Goal: Task Accomplishment & Management: Complete application form

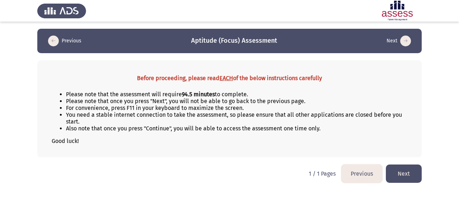
click at [406, 171] on button "Next" at bounding box center [404, 173] width 36 height 18
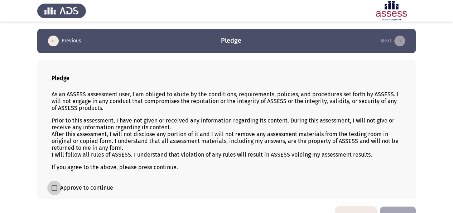
click at [68, 187] on span "Approve to continue" at bounding box center [86, 187] width 53 height 9
click at [54, 190] on input "Approve to continue" at bounding box center [54, 190] width 0 height 0
checkbox input "true"
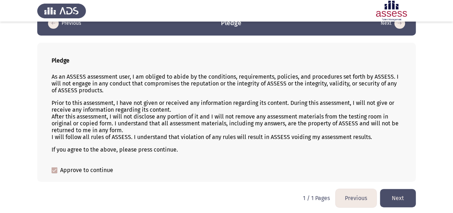
click at [404, 194] on button "Next" at bounding box center [398, 198] width 36 height 18
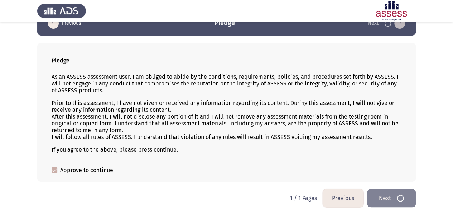
scroll to position [0, 0]
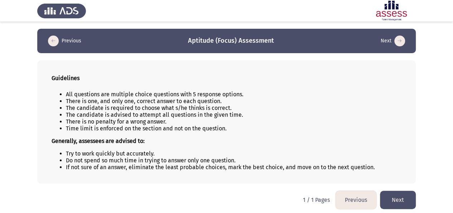
click at [409, 202] on button "Next" at bounding box center [398, 199] width 36 height 18
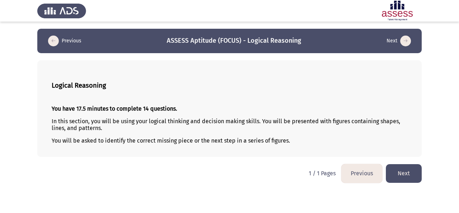
drag, startPoint x: 80, startPoint y: 105, endPoint x: 106, endPoint y: 107, distance: 26.2
click at [106, 107] on strong "You have 17.5 minutes to complete 14 questions." at bounding box center [114, 108] width 125 height 7
click at [400, 168] on button "Next" at bounding box center [404, 173] width 36 height 18
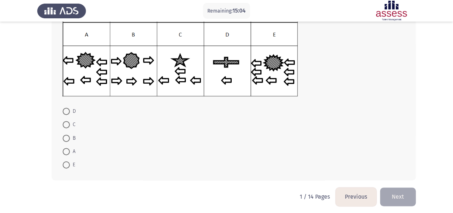
scroll to position [110, 0]
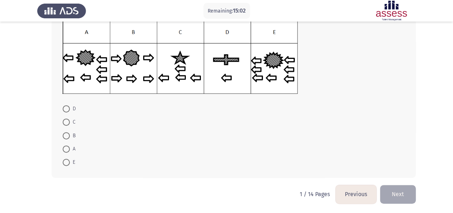
click at [69, 149] on span at bounding box center [66, 148] width 7 height 7
click at [69, 149] on input "A" at bounding box center [66, 148] width 7 height 7
radio input "true"
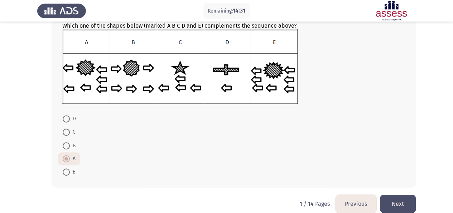
scroll to position [100, 0]
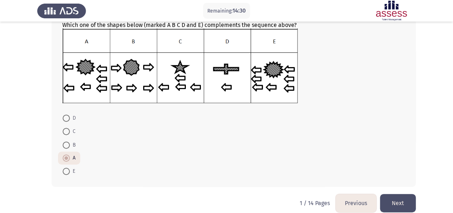
click at [409, 196] on button "Next" at bounding box center [398, 203] width 36 height 18
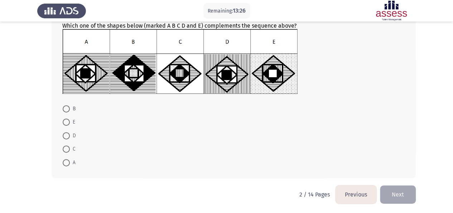
scroll to position [90, 0]
click at [72, 158] on span "A" at bounding box center [73, 162] width 6 height 9
click at [70, 159] on input "A" at bounding box center [66, 162] width 7 height 7
radio input "true"
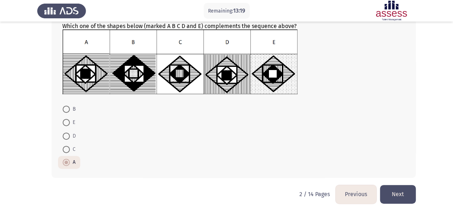
click at [402, 188] on button "Next" at bounding box center [398, 194] width 36 height 18
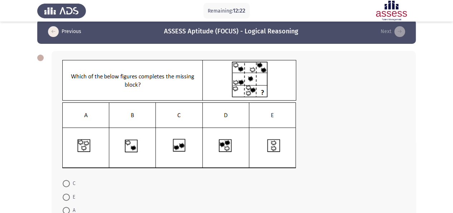
scroll to position [0, 0]
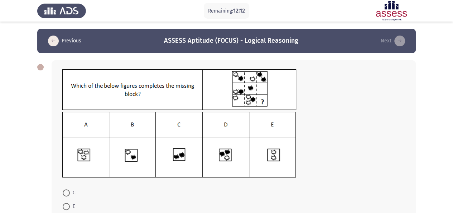
click at [254, 91] on img at bounding box center [179, 89] width 234 height 41
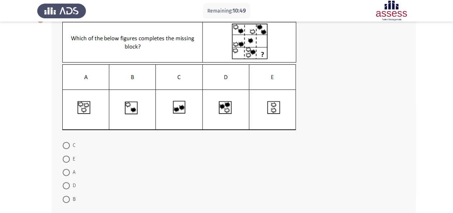
scroll to position [71, 0]
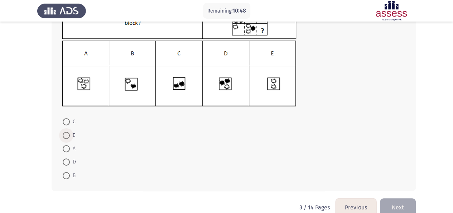
click at [65, 134] on span at bounding box center [66, 135] width 7 height 7
click at [65, 134] on input "E" at bounding box center [66, 135] width 7 height 7
radio input "true"
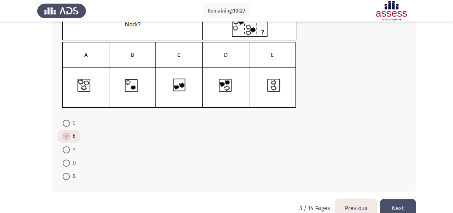
scroll to position [84, 0]
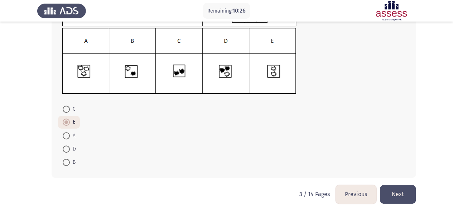
click at [392, 196] on button "Next" at bounding box center [398, 194] width 36 height 18
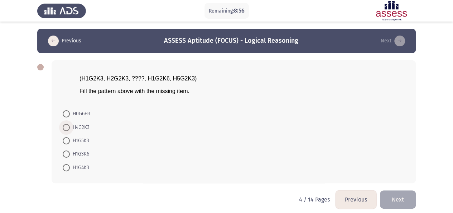
click at [80, 127] on span "H4G2K3" at bounding box center [80, 127] width 20 height 9
click at [70, 127] on input "H4G2K3" at bounding box center [66, 127] width 7 height 7
radio input "true"
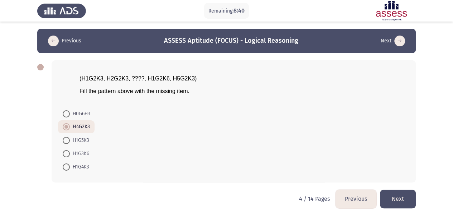
click at [409, 205] on button "Next" at bounding box center [398, 198] width 36 height 18
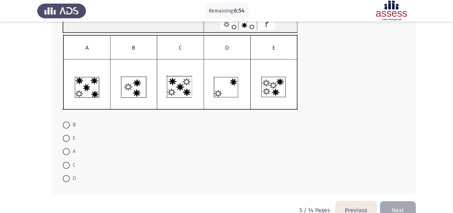
scroll to position [90, 0]
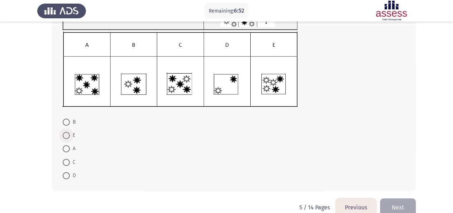
click at [71, 134] on span "E" at bounding box center [72, 135] width 5 height 9
click at [70, 134] on input "E" at bounding box center [66, 135] width 7 height 7
radio input "true"
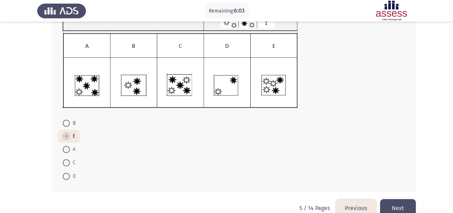
scroll to position [103, 0]
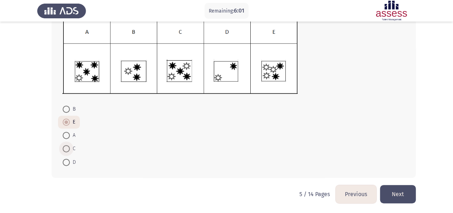
click at [69, 146] on span at bounding box center [66, 148] width 7 height 7
click at [69, 146] on input "C" at bounding box center [66, 148] width 7 height 7
radio input "true"
click at [409, 196] on button "Next" at bounding box center [398, 194] width 36 height 18
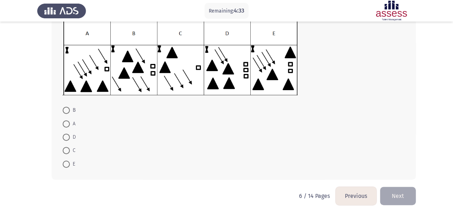
scroll to position [110, 0]
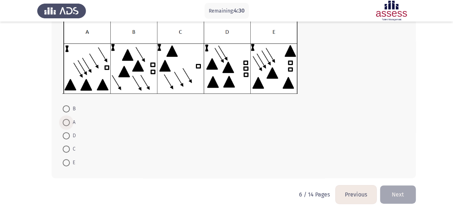
click at [67, 121] on span at bounding box center [66, 122] width 7 height 7
click at [67, 121] on input "A" at bounding box center [66, 122] width 7 height 7
radio input "true"
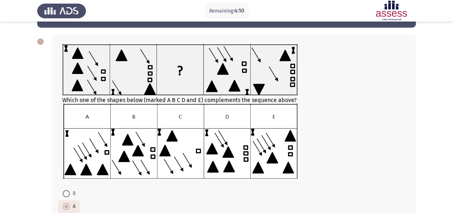
scroll to position [110, 0]
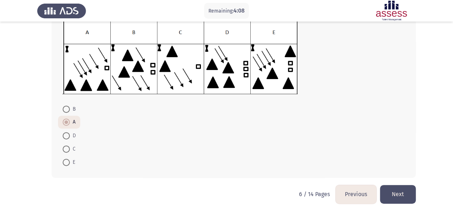
click at [65, 145] on span at bounding box center [66, 148] width 7 height 7
click at [65, 145] on input "C" at bounding box center [66, 148] width 7 height 7
radio input "true"
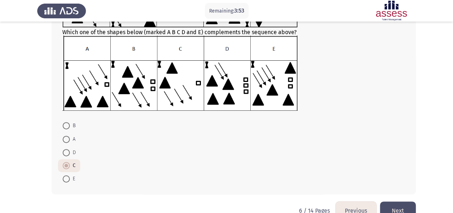
scroll to position [95, 0]
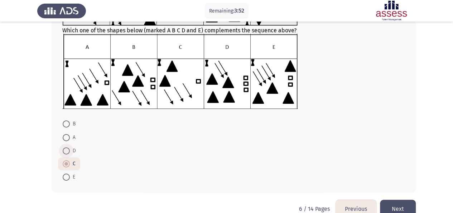
click at [68, 153] on span at bounding box center [66, 150] width 7 height 7
click at [68, 153] on input "D" at bounding box center [66, 150] width 7 height 7
radio input "true"
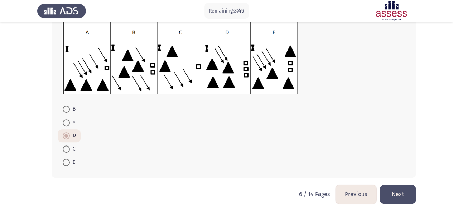
click at [399, 195] on button "Next" at bounding box center [398, 194] width 36 height 18
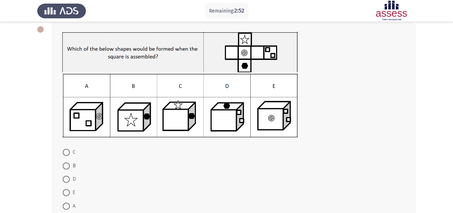
scroll to position [81, 0]
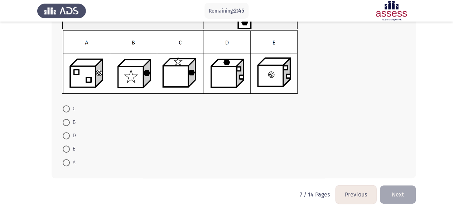
click at [73, 122] on span "B" at bounding box center [73, 122] width 6 height 9
click at [70, 122] on input "B" at bounding box center [66, 122] width 7 height 7
radio input "true"
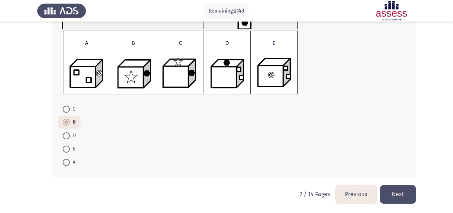
click at [409, 194] on button "Next" at bounding box center [398, 194] width 36 height 18
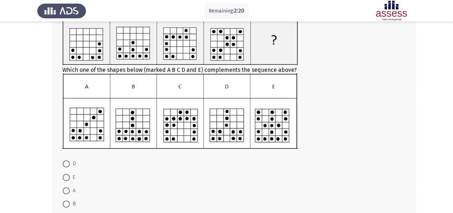
scroll to position [56, 0]
drag, startPoint x: 451, startPoint y: 157, endPoint x: 446, endPoint y: 171, distance: 14.4
click at [446, 171] on app-assessment-container "Remaining: 2:19 Previous ASSESS Aptitude (FOCUS) - Logical Reasoning Next Which…" at bounding box center [226, 106] width 453 height 267
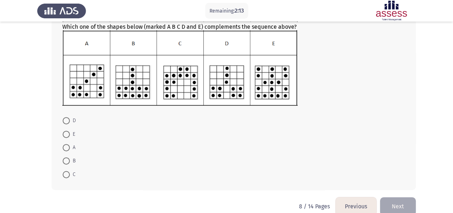
scroll to position [111, 0]
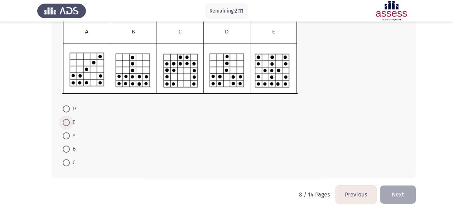
click at [69, 119] on span at bounding box center [66, 122] width 7 height 7
click at [69, 119] on input "E" at bounding box center [66, 122] width 7 height 7
radio input "true"
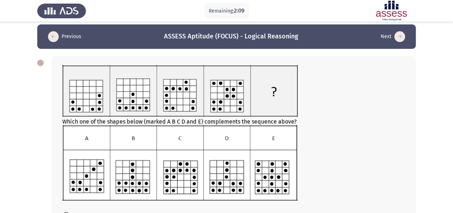
scroll to position [110, 0]
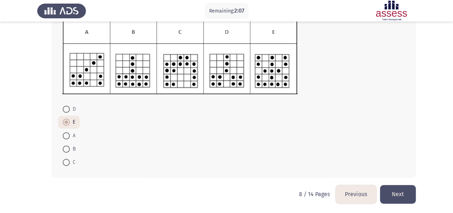
click at [391, 195] on button "Next" at bounding box center [398, 194] width 36 height 18
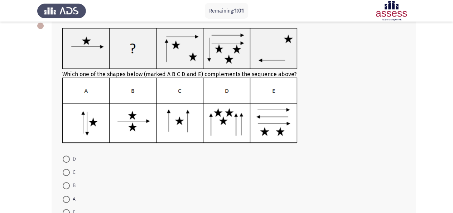
scroll to position [40, 0]
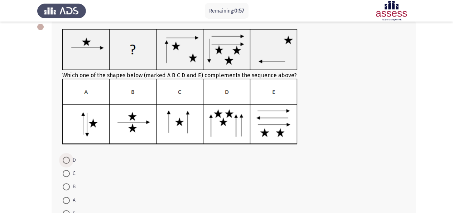
click at [74, 162] on span "D" at bounding box center [73, 160] width 6 height 9
click at [70, 162] on input "D" at bounding box center [66, 159] width 7 height 7
radio input "true"
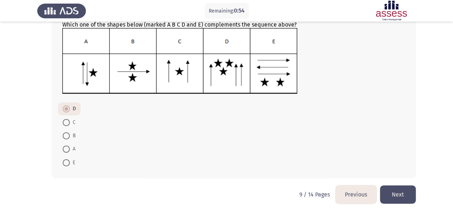
click at [411, 189] on button "Next" at bounding box center [398, 194] width 36 height 18
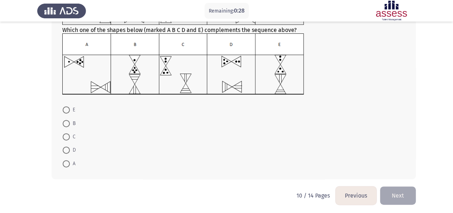
scroll to position [81, 0]
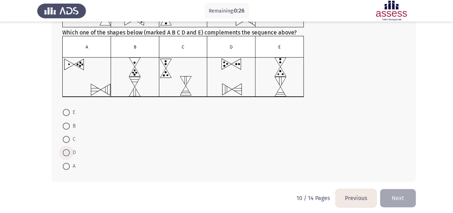
click at [65, 148] on label "D" at bounding box center [69, 152] width 13 height 9
click at [65, 149] on input "D" at bounding box center [66, 152] width 7 height 7
radio input "true"
click at [408, 193] on button "Next" at bounding box center [398, 197] width 36 height 18
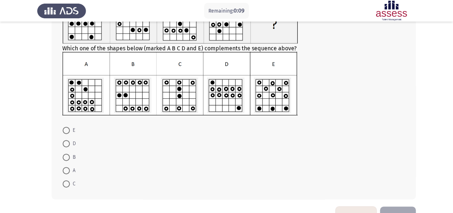
scroll to position [66, 0]
click at [69, 142] on span at bounding box center [66, 143] width 7 height 7
click at [69, 142] on input "D" at bounding box center [66, 143] width 7 height 7
radio input "true"
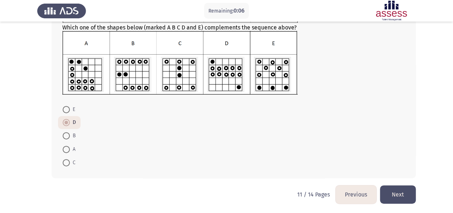
click at [393, 196] on button "Next" at bounding box center [398, 194] width 36 height 18
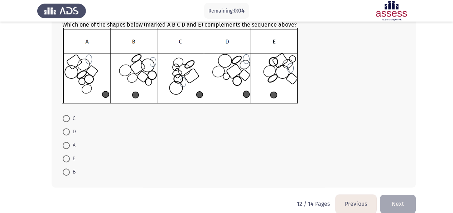
scroll to position [101, 0]
click at [68, 146] on span at bounding box center [66, 144] width 7 height 7
click at [68, 146] on input "A" at bounding box center [66, 144] width 7 height 7
radio input "true"
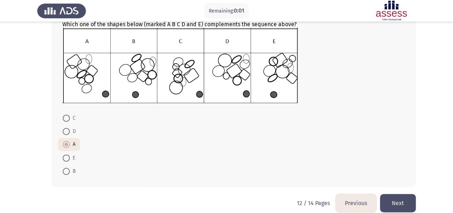
click at [401, 202] on button "Next" at bounding box center [398, 203] width 36 height 18
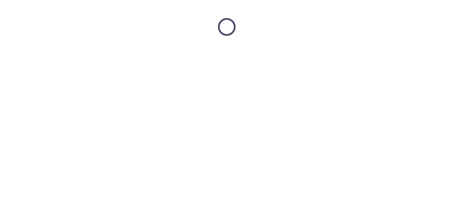
scroll to position [0, 0]
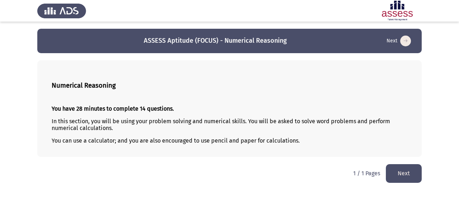
drag, startPoint x: 458, startPoint y: 96, endPoint x: 437, endPoint y: 169, distance: 76.1
click at [437, 169] on html "ASSESS Aptitude (FOCUS) - Numerical Reasoning Next Numerical Reasoning You have…" at bounding box center [229, 95] width 459 height 190
click at [405, 177] on button "Next" at bounding box center [404, 173] width 36 height 18
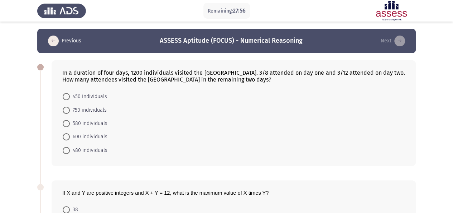
drag, startPoint x: 108, startPoint y: 71, endPoint x: 128, endPoint y: 73, distance: 19.8
click at [128, 73] on div "In a duration of four days, 1200 individuals visited the [GEOGRAPHIC_DATA]. 3/8…" at bounding box center [233, 76] width 343 height 14
click at [327, 50] on header "Previous ASSESS Aptitude (FOCUS) - Numerical Reasoning Next" at bounding box center [226, 41] width 379 height 24
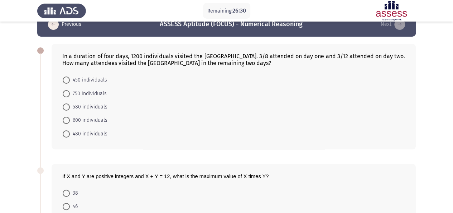
scroll to position [16, 0]
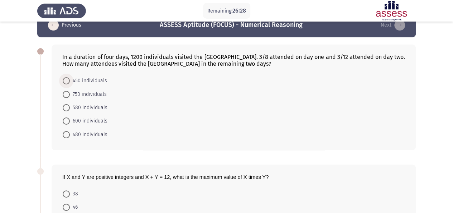
click at [89, 81] on span "450 individuals" at bounding box center [88, 80] width 37 height 9
click at [70, 81] on input "450 individuals" at bounding box center [66, 80] width 7 height 7
radio input "true"
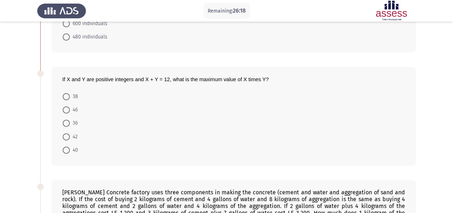
scroll to position [114, 0]
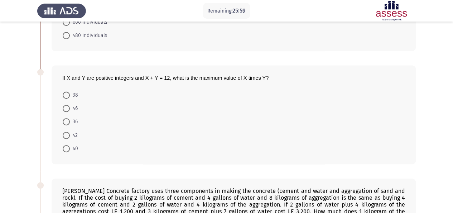
click at [415, 72] on div "If X and Y are positive integers and X + Y = 12, what is the maximum value of X…" at bounding box center [234, 114] width 364 height 99
click at [77, 119] on span "36" at bounding box center [74, 121] width 8 height 9
click at [70, 119] on input "36" at bounding box center [66, 121] width 7 height 7
radio input "true"
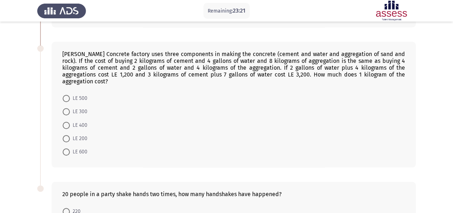
scroll to position [252, 0]
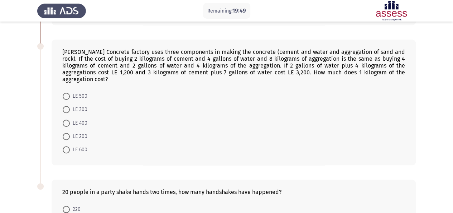
click at [229, 71] on div "[PERSON_NAME] Concrete factory uses three components in making the concrete (ce…" at bounding box center [233, 65] width 343 height 34
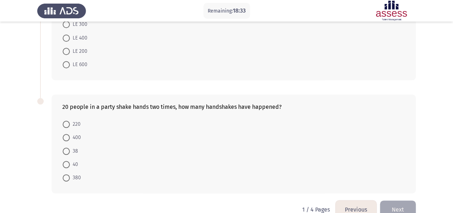
scroll to position [343, 0]
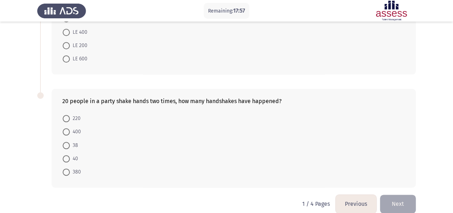
click at [76, 141] on span "38" at bounding box center [74, 145] width 8 height 9
click at [70, 142] on input "38" at bounding box center [66, 145] width 7 height 7
radio input "true"
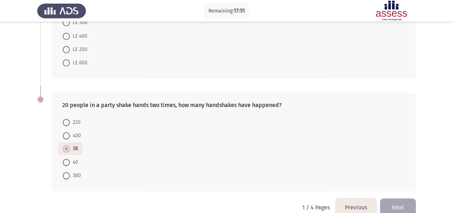
scroll to position [343, 0]
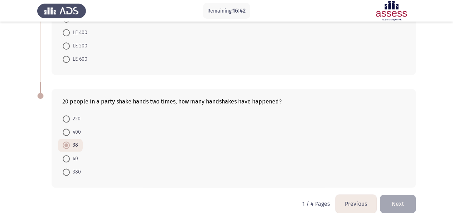
click at [69, 168] on span at bounding box center [66, 171] width 7 height 7
click at [69, 168] on input "380" at bounding box center [66, 171] width 7 height 7
radio input "true"
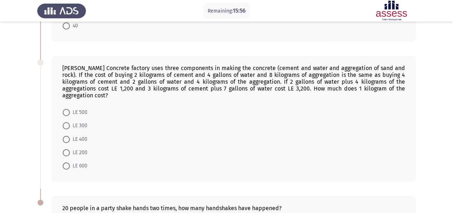
scroll to position [212, 0]
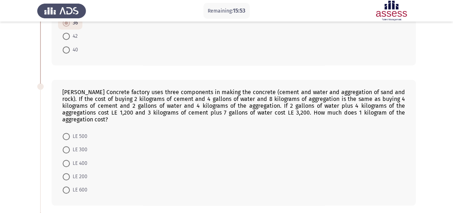
drag, startPoint x: 61, startPoint y: 91, endPoint x: 160, endPoint y: 109, distance: 101.0
click at [160, 109] on div "[PERSON_NAME] Concrete factory uses three components in making the concrete (ce…" at bounding box center [234, 143] width 364 height 126
drag, startPoint x: 380, startPoint y: 109, endPoint x: 320, endPoint y: 104, distance: 60.7
click at [320, 104] on div "[PERSON_NAME] Concrete factory uses three components in making the concrete (ce…" at bounding box center [233, 106] width 343 height 34
click at [81, 172] on span "LE 200" at bounding box center [79, 176] width 18 height 9
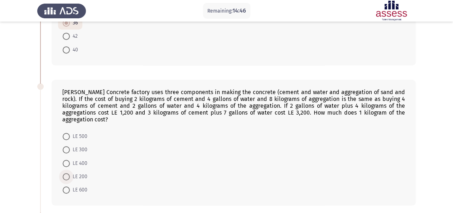
click at [70, 173] on input "LE 200" at bounding box center [66, 176] width 7 height 7
radio input "true"
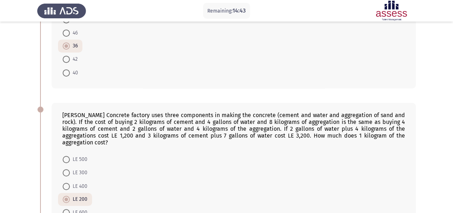
scroll to position [342, 0]
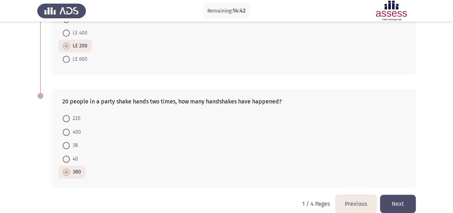
click at [408, 194] on button "Next" at bounding box center [398, 203] width 36 height 18
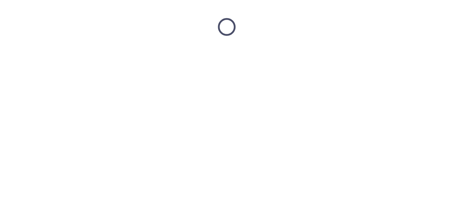
scroll to position [0, 0]
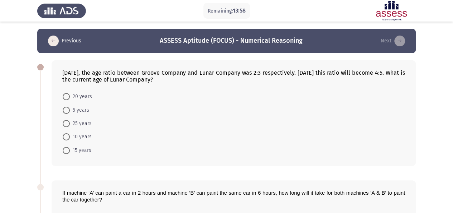
click at [71, 112] on span "5 years" at bounding box center [79, 110] width 19 height 9
click at [70, 112] on input "5 years" at bounding box center [66, 109] width 7 height 7
radio input "true"
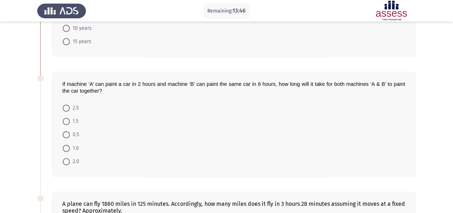
scroll to position [128, 0]
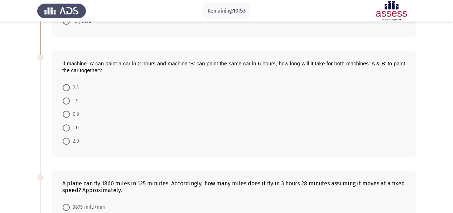
click at [67, 101] on span at bounding box center [66, 100] width 7 height 7
click at [67, 101] on input "1.5" at bounding box center [66, 100] width 7 height 7
radio input "true"
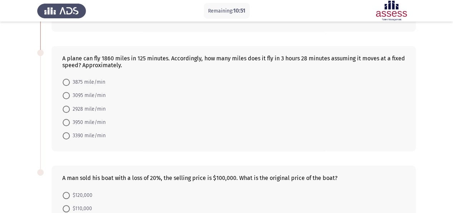
scroll to position [253, 0]
click at [91, 90] on span "3095 mile/min" at bounding box center [88, 94] width 36 height 9
click at [70, 91] on input "3095 mile/min" at bounding box center [66, 94] width 7 height 7
radio input "true"
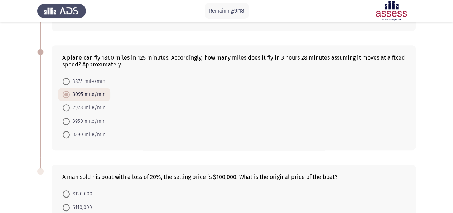
scroll to position [336, 0]
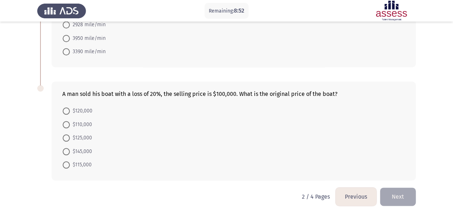
click at [81, 107] on span "$120,000" at bounding box center [81, 110] width 23 height 9
click at [70, 107] on input "$120,000" at bounding box center [66, 110] width 7 height 7
radio input "true"
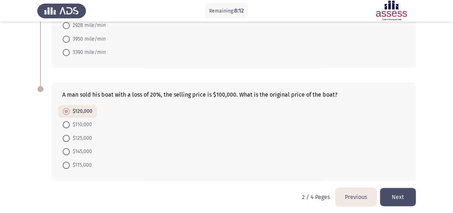
click at [72, 137] on span "$125,000" at bounding box center [81, 138] width 22 height 9
click at [70, 137] on input "$125,000" at bounding box center [66, 137] width 7 height 7
radio input "true"
click at [406, 192] on button "Next" at bounding box center [398, 196] width 36 height 18
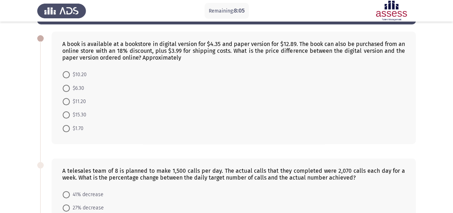
scroll to position [29, 0]
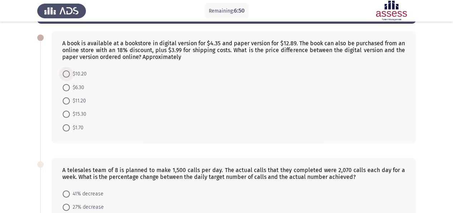
click at [74, 70] on span "$10.20" at bounding box center [78, 74] width 17 height 9
click at [70, 70] on input "$10.20" at bounding box center [66, 73] width 7 height 7
radio input "true"
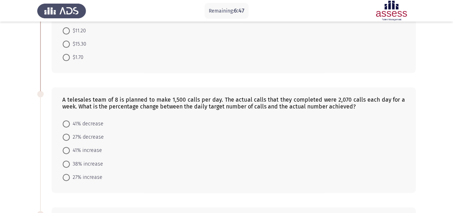
scroll to position [97, 0]
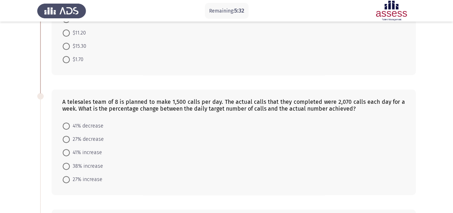
click at [88, 162] on span "38% increase" at bounding box center [86, 166] width 33 height 9
click at [70, 162] on input "38% increase" at bounding box center [66, 165] width 7 height 7
radio input "true"
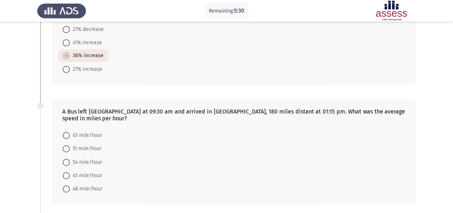
scroll to position [201, 0]
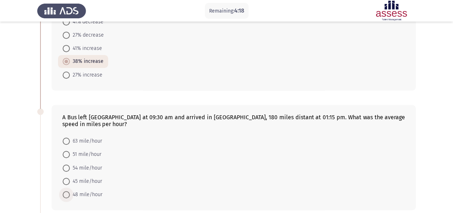
click at [80, 190] on span "48 mile/hour" at bounding box center [86, 194] width 33 height 9
click at [70, 191] on input "48 mile/hour" at bounding box center [66, 194] width 7 height 7
radio input "true"
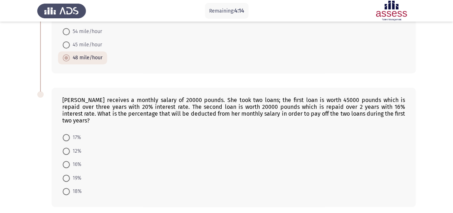
scroll to position [349, 0]
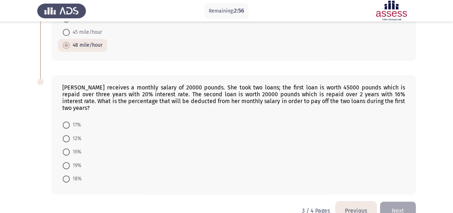
click at [65, 135] on span at bounding box center [66, 138] width 7 height 7
click at [65, 135] on input "12%" at bounding box center [66, 138] width 7 height 7
radio input "true"
click at [399, 201] on button "Next" at bounding box center [398, 210] width 36 height 18
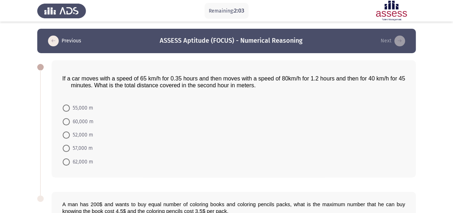
scroll to position [1, 0]
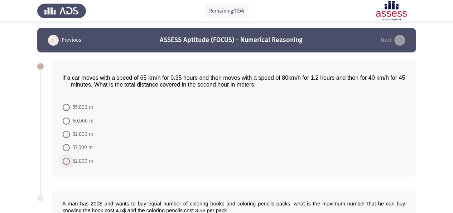
click at [87, 157] on span "62,000 m" at bounding box center [81, 161] width 23 height 9
click at [70, 157] on input "62,000 m" at bounding box center [66, 160] width 7 height 7
radio input "true"
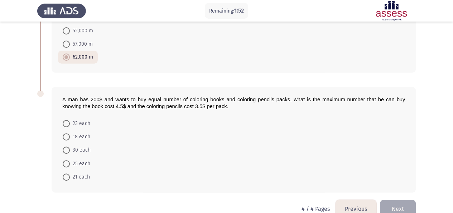
scroll to position [118, 0]
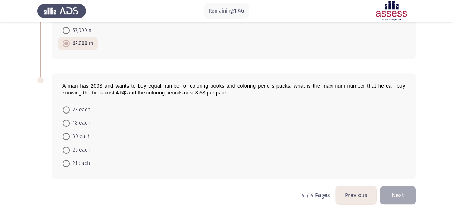
click at [82, 147] on span "25 each" at bounding box center [80, 150] width 20 height 9
click at [70, 147] on input "25 each" at bounding box center [66, 149] width 7 height 7
radio input "true"
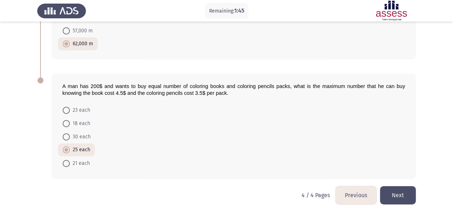
click at [398, 200] on button "Next" at bounding box center [398, 195] width 36 height 18
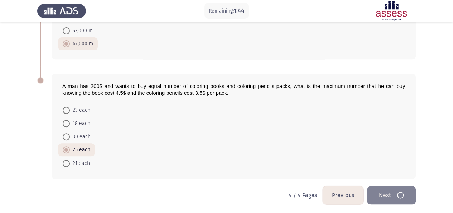
scroll to position [0, 0]
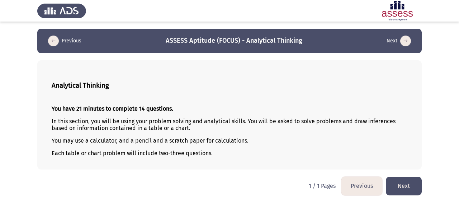
click at [397, 187] on button "Next" at bounding box center [404, 185] width 36 height 18
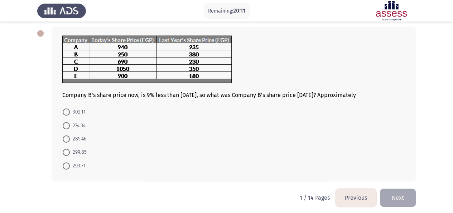
scroll to position [34, 0]
click at [78, 128] on span "274.34" at bounding box center [78, 125] width 16 height 9
click at [70, 128] on input "274.34" at bounding box center [66, 124] width 7 height 7
radio input "true"
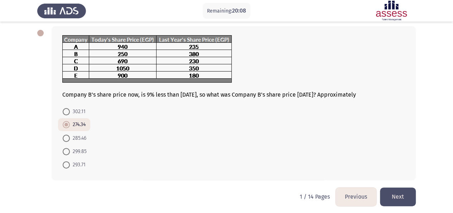
click at [397, 197] on button "Next" at bounding box center [398, 196] width 36 height 18
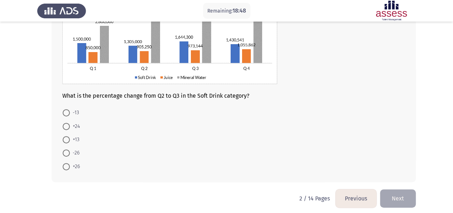
scroll to position [86, 0]
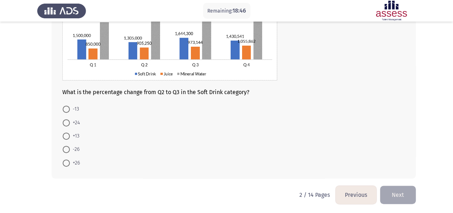
click at [68, 162] on span at bounding box center [66, 162] width 7 height 7
click at [68, 162] on input "+26" at bounding box center [66, 162] width 7 height 7
radio input "true"
click at [400, 192] on button "Next" at bounding box center [398, 194] width 36 height 18
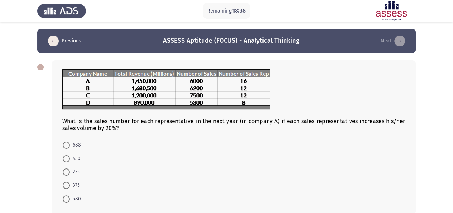
drag, startPoint x: 77, startPoint y: 121, endPoint x: 113, endPoint y: 124, distance: 35.9
click at [113, 124] on div "What is the sales number for each representative in the next year (in company A…" at bounding box center [233, 100] width 343 height 62
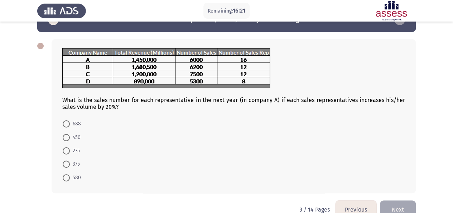
scroll to position [20, 0]
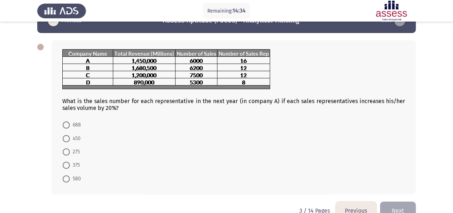
click at [80, 135] on span "450" at bounding box center [75, 138] width 11 height 9
click at [70, 135] on input "450" at bounding box center [66, 138] width 7 height 7
radio input "true"
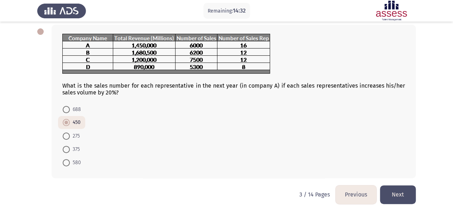
click at [398, 192] on button "Next" at bounding box center [398, 194] width 36 height 18
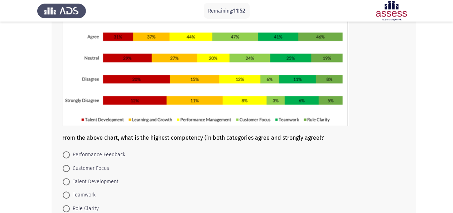
scroll to position [127, 0]
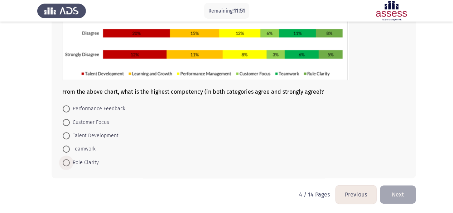
click at [82, 163] on span "Role Clarity" at bounding box center [84, 162] width 29 height 9
click at [70, 163] on input "Role Clarity" at bounding box center [66, 162] width 7 height 7
radio input "true"
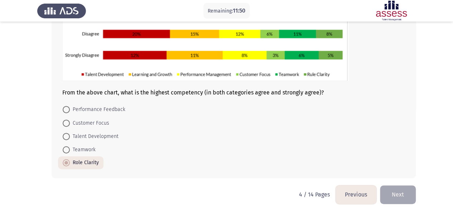
click at [399, 196] on button "Next" at bounding box center [398, 194] width 36 height 18
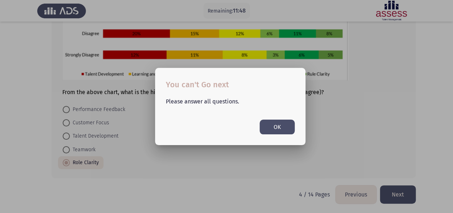
click at [268, 121] on button "OK" at bounding box center [277, 126] width 35 height 15
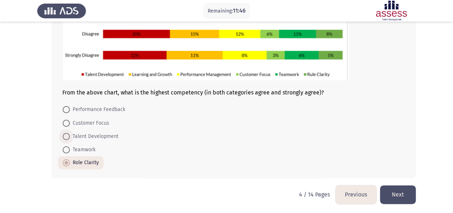
click at [83, 132] on span "Talent Development" at bounding box center [94, 136] width 49 height 9
click at [70, 133] on input "Talent Development" at bounding box center [66, 136] width 7 height 7
radio input "true"
click at [75, 159] on span "Role Clarity" at bounding box center [84, 162] width 29 height 9
click at [70, 159] on input "Role Clarity" at bounding box center [66, 162] width 7 height 7
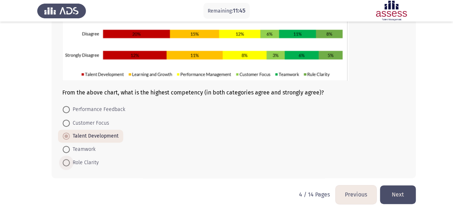
radio input "true"
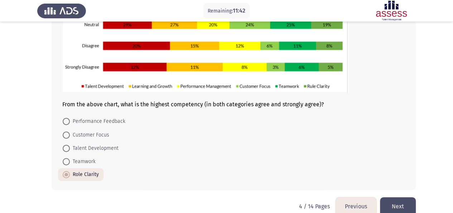
scroll to position [119, 0]
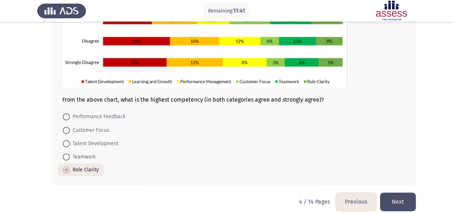
click at [391, 197] on button "Next" at bounding box center [398, 201] width 36 height 18
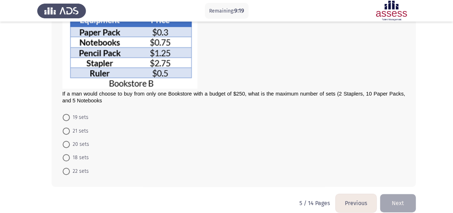
scroll to position [146, 0]
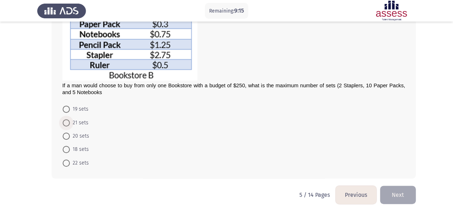
click at [80, 120] on span "21 sets" at bounding box center [79, 122] width 19 height 9
click at [70, 120] on input "21 sets" at bounding box center [66, 122] width 7 height 7
radio input "true"
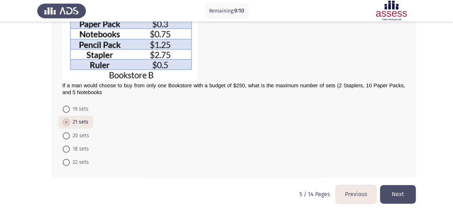
click at [399, 194] on button "Next" at bounding box center [398, 194] width 36 height 18
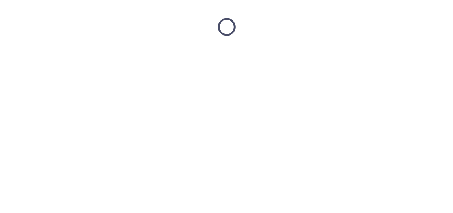
scroll to position [0, 0]
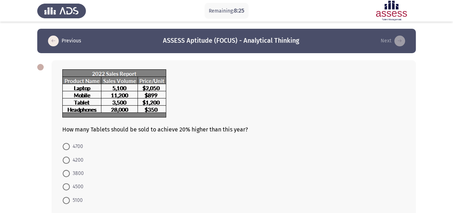
click at [399, 194] on form "4700 4200 3800 4500 5100" at bounding box center [233, 172] width 343 height 67
click at [67, 156] on span at bounding box center [66, 159] width 7 height 7
click at [67, 156] on input "4200" at bounding box center [66, 159] width 7 height 7
radio input "true"
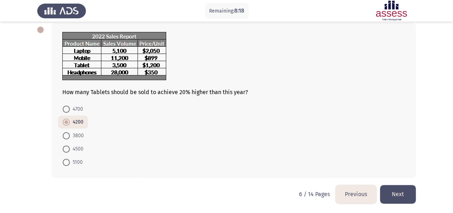
click at [404, 192] on button "Next" at bounding box center [398, 194] width 36 height 18
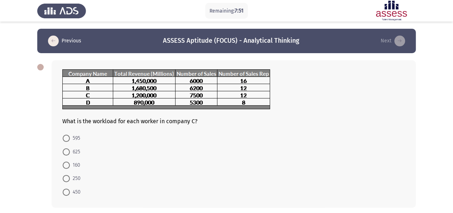
click at [73, 152] on span "625" at bounding box center [75, 151] width 10 height 9
click at [70, 152] on input "625" at bounding box center [66, 151] width 7 height 7
radio input "true"
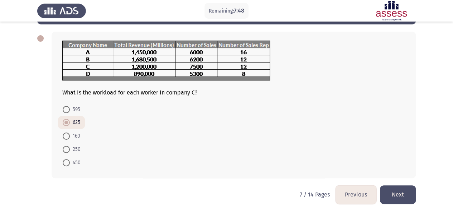
click at [408, 190] on button "Next" at bounding box center [398, 194] width 36 height 18
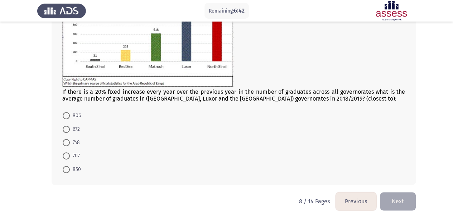
scroll to position [112, 0]
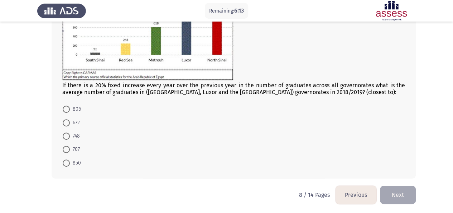
click at [72, 162] on span "850" at bounding box center [75, 162] width 11 height 9
click at [70, 162] on input "850" at bounding box center [66, 162] width 7 height 7
radio input "true"
click at [404, 191] on button "Next" at bounding box center [398, 194] width 36 height 18
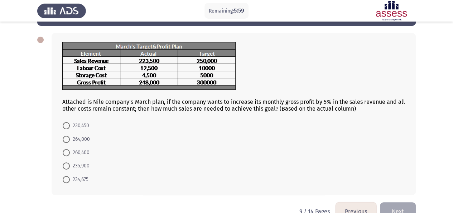
scroll to position [44, 0]
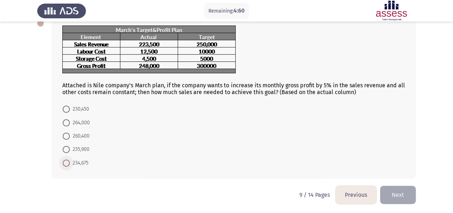
click at [76, 165] on span "234,675" at bounding box center [79, 162] width 19 height 9
click at [70, 165] on input "234,675" at bounding box center [66, 162] width 7 height 7
radio input "true"
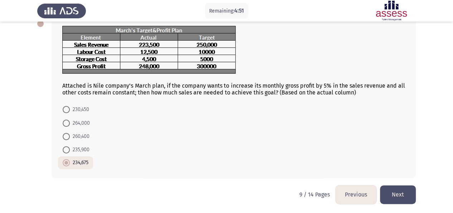
click at [401, 192] on button "Next" at bounding box center [398, 194] width 36 height 18
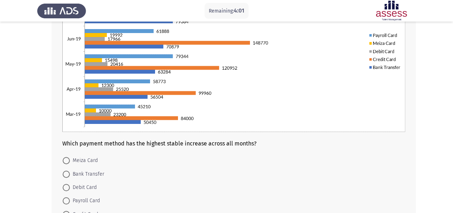
scroll to position [145, 0]
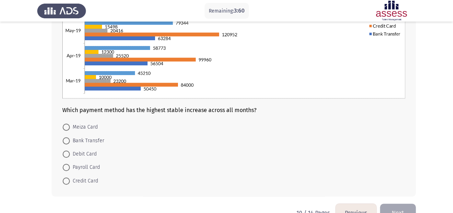
click at [85, 180] on span "Credit Card" at bounding box center [84, 180] width 28 height 9
click at [70, 180] on input "Credit Card" at bounding box center [66, 180] width 7 height 7
radio input "true"
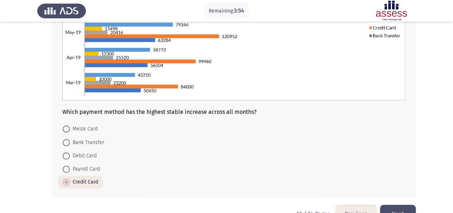
scroll to position [163, 0]
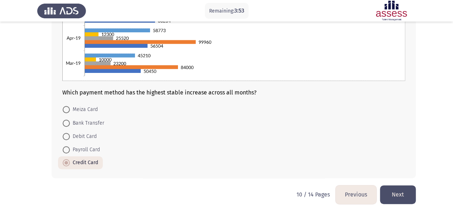
click at [389, 191] on button "Next" at bounding box center [398, 194] width 36 height 18
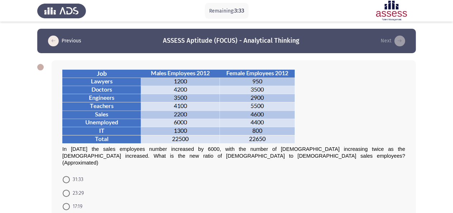
click at [453, 142] on html "Remaining: 3:33 Previous ASSESS Aptitude (FOCUS) - Analytical Thinking Next In …" at bounding box center [226, 142] width 453 height 284
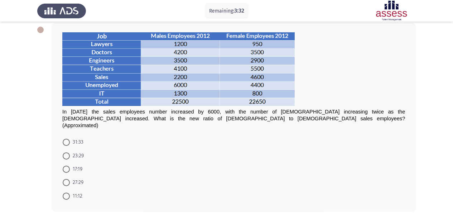
scroll to position [39, 0]
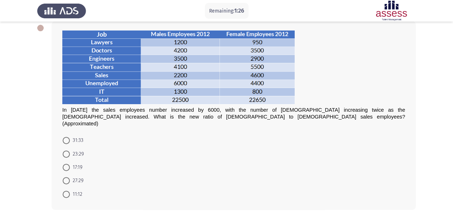
click at [98, 123] on div "In [DATE] the sales employees number increased by 6000, with the number of [DEM…" at bounding box center [234, 115] width 364 height 188
click at [79, 136] on span "31:33" at bounding box center [77, 140] width 14 height 9
click at [70, 137] on input "31:33" at bounding box center [66, 140] width 7 height 7
radio input "true"
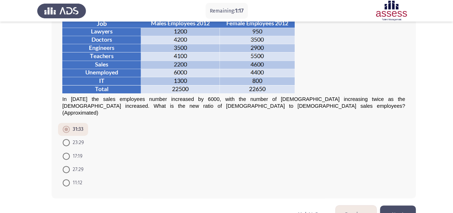
scroll to position [63, 0]
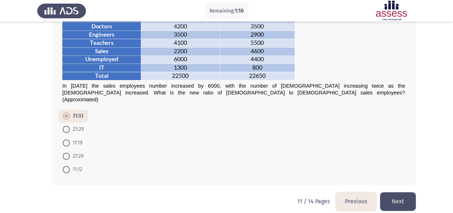
click at [420, 193] on html "Remaining: 1:16 Previous ASSESS Aptitude (FOCUS) - Analytical Thinking Next In …" at bounding box center [226, 78] width 453 height 283
click at [411, 192] on button "Next" at bounding box center [398, 201] width 36 height 18
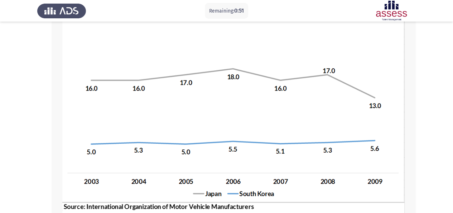
scroll to position [85, 0]
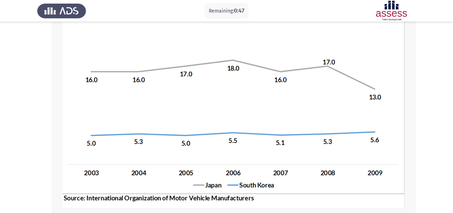
drag, startPoint x: 451, startPoint y: 127, endPoint x: 445, endPoint y: 141, distance: 14.9
click at [445, 141] on app-assessment-container "Remaining: 0:47 Previous ASSESS Aptitude (FOCUS) - Analytical Thinking Next Bet…" at bounding box center [226, 122] width 453 height 357
drag, startPoint x: 445, startPoint y: 141, endPoint x: 442, endPoint y: 154, distance: 13.6
click at [442, 154] on app-assessment-container "Remaining: 0:46 Previous ASSESS Aptitude (FOCUS) - Analytical Thinking Next Bet…" at bounding box center [226, 122] width 453 height 357
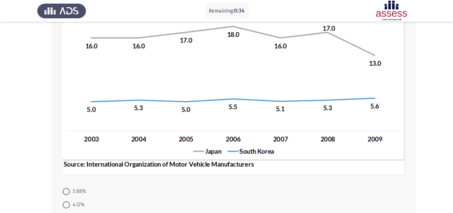
scroll to position [105, 0]
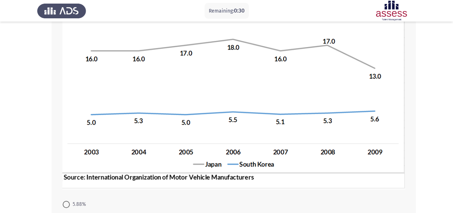
click at [452, 147] on app-assessment-container "Remaining: 0:30 Previous ASSESS Aptitude (FOCUS) - Analytical Thinking Next Bet…" at bounding box center [226, 101] width 453 height 357
click at [452, 147] on app-assessment-container "Remaining: 0:29 Previous ASSESS Aptitude (FOCUS) - Analytical Thinking Next Bet…" at bounding box center [226, 101] width 453 height 357
drag, startPoint x: 452, startPoint y: 147, endPoint x: 458, endPoint y: 109, distance: 38.1
click at [453, 109] on html "Remaining: 0:27 Previous ASSESS Aptitude (FOCUS) - Analytical Thinking Next Bet…" at bounding box center [226, 102] width 453 height 414
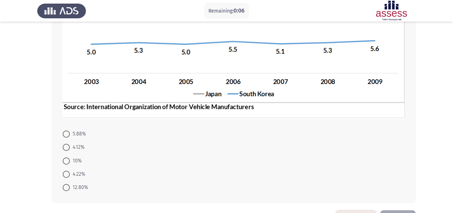
scroll to position [182, 0]
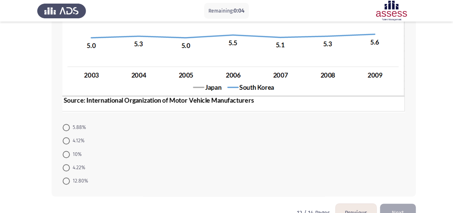
click at [86, 152] on form "5.88% 4.12% 10% 4.22% 12.80%" at bounding box center [233, 153] width 343 height 67
click at [76, 153] on span "10%" at bounding box center [76, 154] width 12 height 9
click at [70, 153] on input "10%" at bounding box center [66, 154] width 7 height 7
radio input "true"
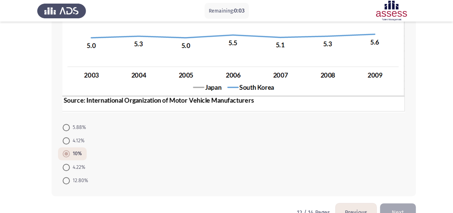
scroll to position [200, 0]
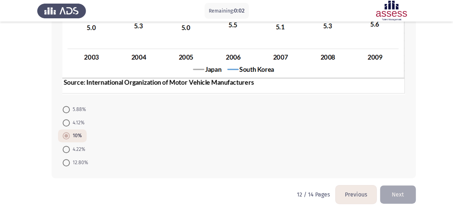
click at [384, 187] on button "Next" at bounding box center [398, 194] width 36 height 18
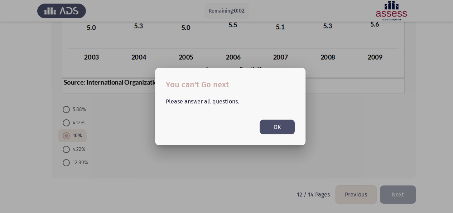
scroll to position [0, 0]
click at [281, 124] on button "OK" at bounding box center [277, 126] width 35 height 15
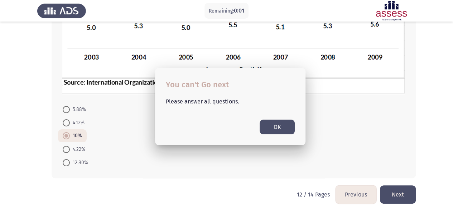
scroll to position [200, 0]
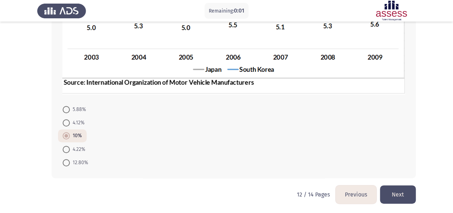
click at [404, 199] on button "Next" at bounding box center [398, 194] width 36 height 18
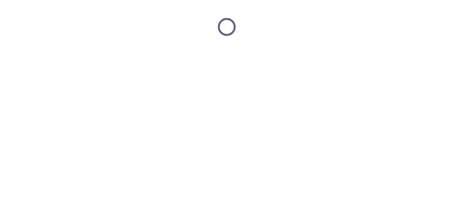
scroll to position [0, 0]
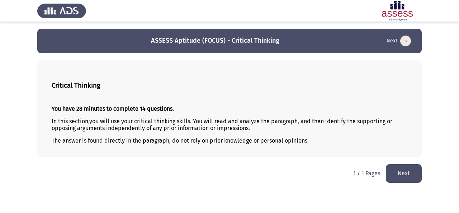
click at [394, 166] on button "Next" at bounding box center [404, 173] width 36 height 18
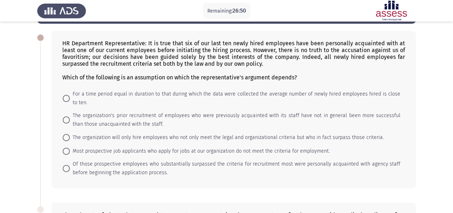
scroll to position [29, 0]
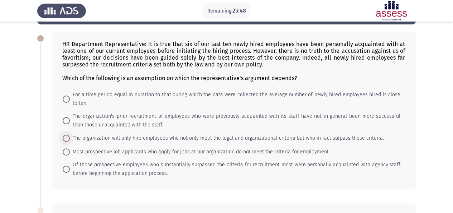
click at [67, 139] on span at bounding box center [66, 137] width 7 height 7
click at [67, 139] on input "The organization will only hire employees who not only meet the legal and organ…" at bounding box center [66, 137] width 7 height 7
radio input "true"
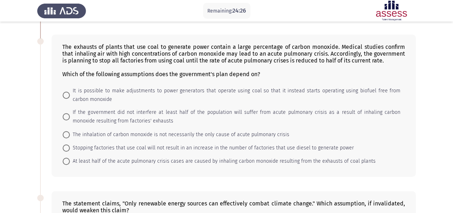
scroll to position [194, 0]
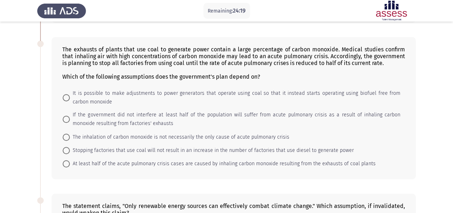
click at [177, 163] on span "At least half of the acute pulmonary crisis cases are caused by inhaling carbon…" at bounding box center [223, 163] width 306 height 9
click at [70, 163] on input "At least half of the acute pulmonary crisis cases are caused by inhaling carbon…" at bounding box center [66, 163] width 7 height 7
radio input "true"
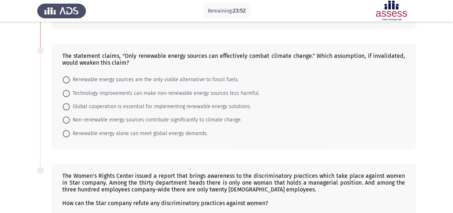
scroll to position [343, 0]
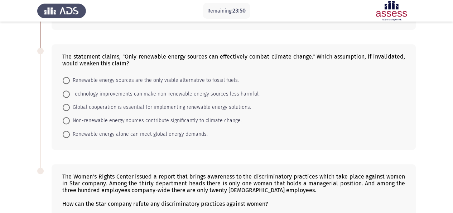
drag, startPoint x: 209, startPoint y: 53, endPoint x: 242, endPoint y: 55, distance: 33.7
click at [242, 55] on div "The statement claims, "Only renewable energy sources can effectively combat cli…" at bounding box center [233, 60] width 343 height 14
click at [167, 93] on span "Technology improvements can make non-renewable energy sources less harmful." at bounding box center [165, 94] width 190 height 9
click at [70, 93] on input "Technology improvements can make non-renewable energy sources less harmful." at bounding box center [66, 93] width 7 height 7
radio input "true"
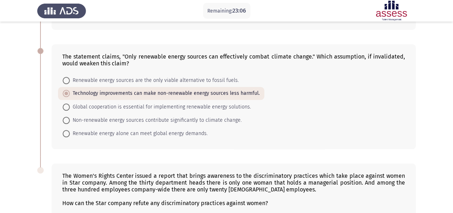
click at [210, 82] on span "Renewable energy sources are the only viable alternative to fossil fuels." at bounding box center [154, 80] width 169 height 9
click at [70, 82] on input "Renewable energy sources are the only viable alternative to fossil fuels." at bounding box center [66, 80] width 7 height 7
radio input "true"
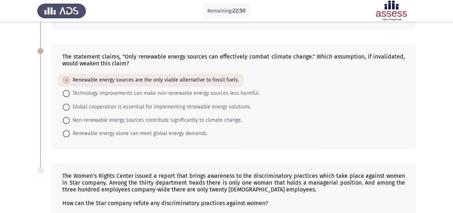
click at [193, 116] on span "Non-renewable energy sources contribute significantly to climate change." at bounding box center [156, 120] width 172 height 9
click at [70, 116] on input "Non-renewable energy sources contribute significantly to climate change." at bounding box center [66, 119] width 7 height 7
radio input "true"
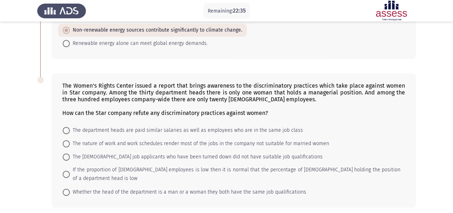
scroll to position [451, 0]
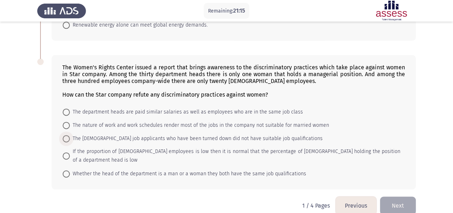
click at [151, 137] on span "The [DEMOGRAPHIC_DATA] job applicants who have been turned down did not have su…" at bounding box center [196, 138] width 253 height 9
click at [70, 137] on input "The [DEMOGRAPHIC_DATA] job applicants who have been turned down did not have su…" at bounding box center [66, 138] width 7 height 7
radio input "true"
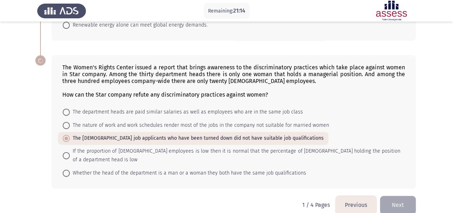
scroll to position [450, 0]
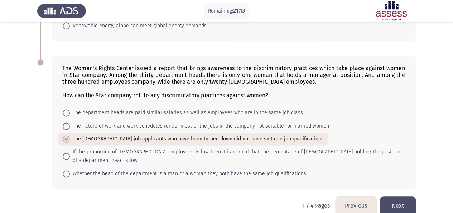
click at [402, 196] on button "Next" at bounding box center [398, 205] width 36 height 18
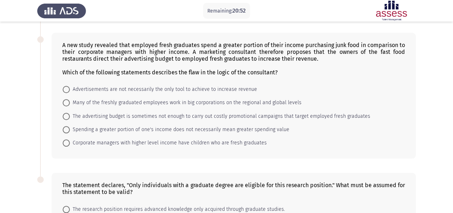
scroll to position [294, 0]
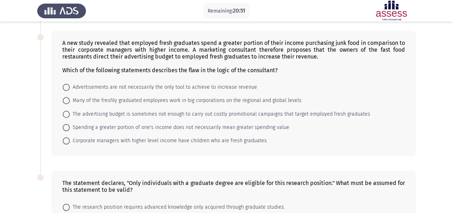
drag, startPoint x: 443, startPoint y: 147, endPoint x: 446, endPoint y: 125, distance: 21.7
click at [446, 125] on app-assessment-container "Remaining: 20:51 Previous ASSESS Aptitude (FOCUS) - Critical Thinking Next The …" at bounding box center [226, 9] width 453 height 548
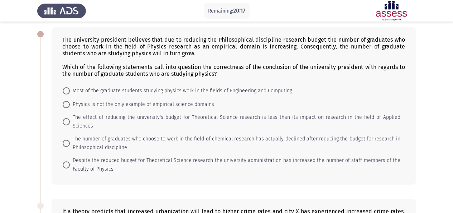
scroll to position [26, 0]
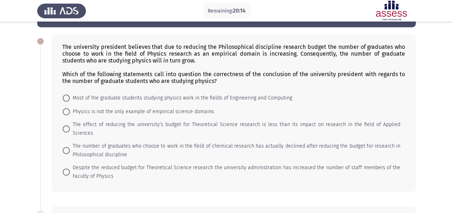
click at [177, 142] on span "The number of graduates who choose to work in the field of chemical research ha…" at bounding box center [235, 150] width 331 height 17
click at [70, 147] on input "The number of graduates who choose to work in the field of chemical research ha…" at bounding box center [66, 150] width 7 height 7
radio input "true"
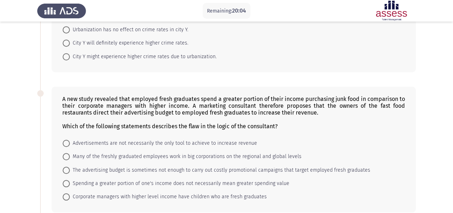
scroll to position [243, 0]
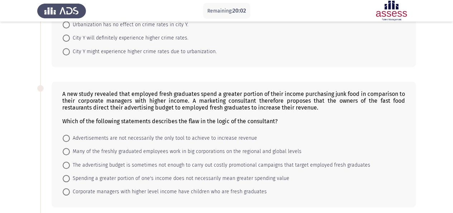
click at [270, 174] on span "Spending a greater portion of one's income does not necessarily mean greater sp…" at bounding box center [180, 178] width 220 height 9
click at [70, 175] on input "Spending a greater portion of one's income does not necessarily mean greater sp…" at bounding box center [66, 178] width 7 height 7
radio input "true"
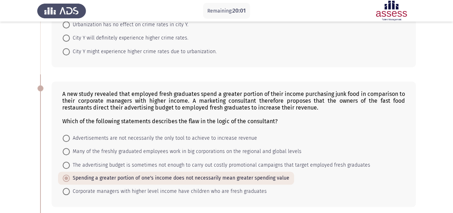
click at [452, 134] on app-assessment-container "Remaining: 20:01 Previous ASSESS Aptitude (FOCUS) - Critical Thinking Next The …" at bounding box center [226, 60] width 453 height 548
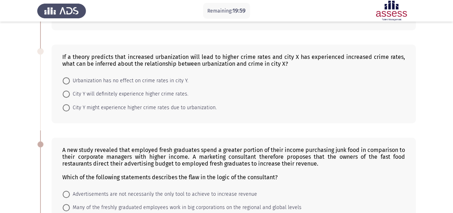
scroll to position [189, 0]
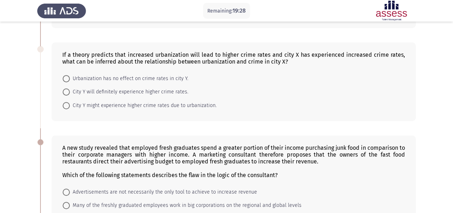
click at [140, 87] on span "City Y will definitely experience higher crime rates." at bounding box center [129, 91] width 119 height 9
click at [70, 88] on input "City Y will definitely experience higher crime rates." at bounding box center [66, 91] width 7 height 7
radio input "true"
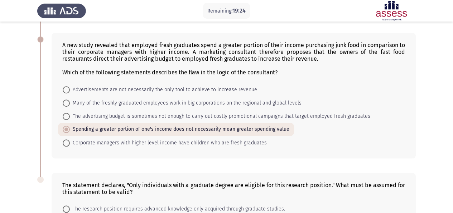
scroll to position [380, 0]
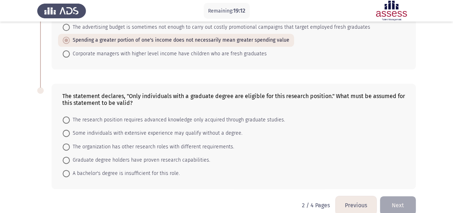
click at [178, 115] on span "The research position requires advanced knowledge only acquired through graduat…" at bounding box center [177, 119] width 215 height 9
click at [70, 116] on input "The research position requires advanced knowledge only acquired through graduat…" at bounding box center [66, 119] width 7 height 7
radio input "true"
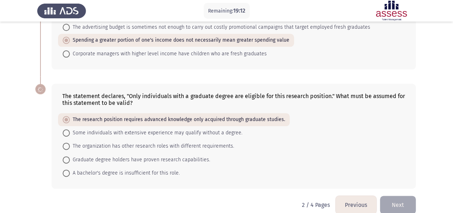
scroll to position [380, 0]
click at [130, 156] on span "Graduate degree holders have proven research capabilities." at bounding box center [140, 160] width 140 height 9
click at [70, 156] on input "Graduate degree holders have proven research capabilities." at bounding box center [66, 159] width 7 height 7
radio input "true"
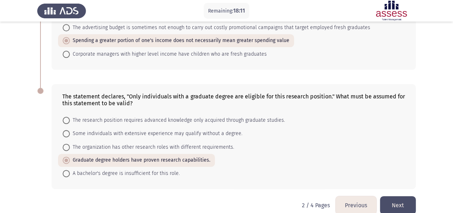
click at [402, 197] on button "Next" at bounding box center [398, 205] width 36 height 18
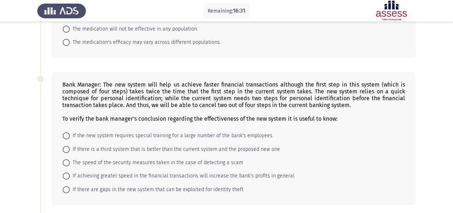
scroll to position [82, 0]
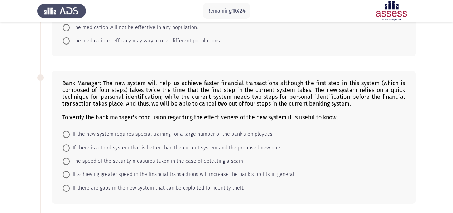
click at [152, 186] on span "If there are gaps in the new system that can be exploited for identity theft" at bounding box center [157, 188] width 174 height 9
click at [70, 186] on input "If there are gaps in the new system that can be exploited for identity theft" at bounding box center [66, 187] width 7 height 7
radio input "true"
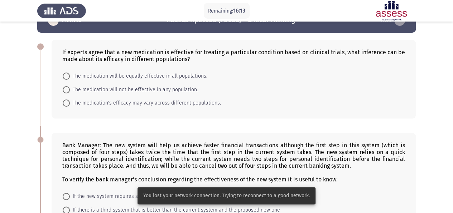
scroll to position [23, 0]
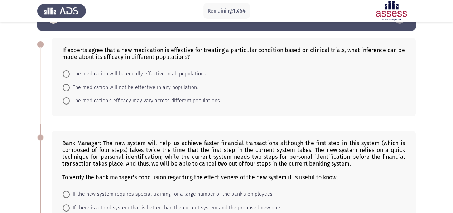
click at [168, 101] on span "The medication's efficacy may vary across different populations." at bounding box center [145, 100] width 151 height 9
click at [70, 101] on input "The medication's efficacy may vary across different populations." at bounding box center [66, 100] width 7 height 7
radio input "true"
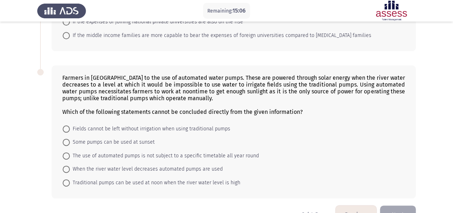
scroll to position [375, 0]
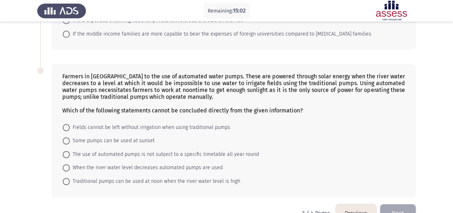
click at [181, 153] on span "The use of automated pumps is not subject to a specific timetable all year round" at bounding box center [164, 154] width 189 height 9
click at [70, 153] on input "The use of automated pumps is not subject to a specific timetable all year round" at bounding box center [66, 154] width 7 height 7
radio input "true"
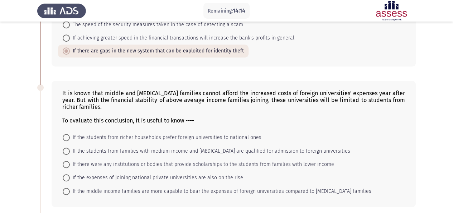
scroll to position [220, 0]
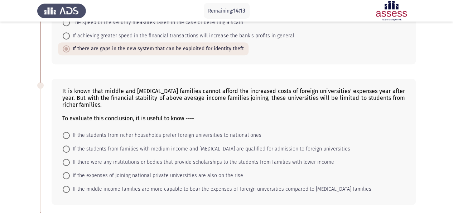
click at [230, 159] on span "If there were any institutions or bodies that provide scholarships to the stude…" at bounding box center [202, 162] width 264 height 9
click at [70, 159] on input "If there were any institutions or bodies that provide scholarships to the stude…" at bounding box center [66, 161] width 7 height 7
radio input "true"
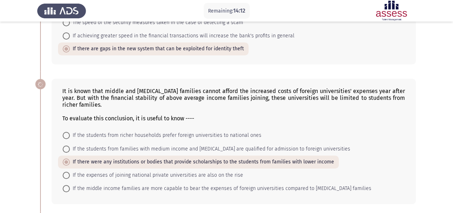
scroll to position [389, 0]
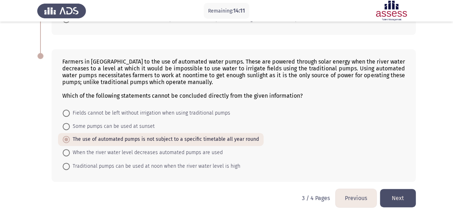
click at [402, 189] on button "Next" at bounding box center [398, 198] width 36 height 18
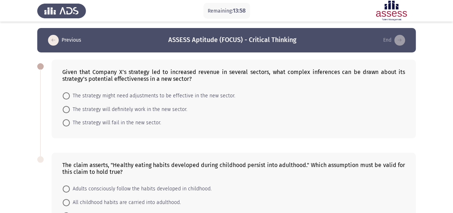
scroll to position [1, 0]
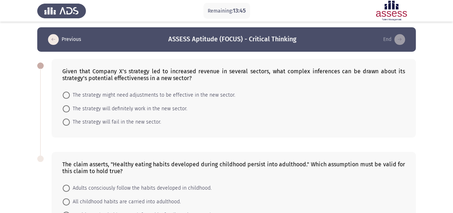
click at [180, 94] on span "The strategy might need adjustments to be effective in the new sector." at bounding box center [153, 95] width 166 height 9
click at [70, 94] on input "The strategy might need adjustments to be effective in the new sector." at bounding box center [66, 94] width 7 height 7
radio input "true"
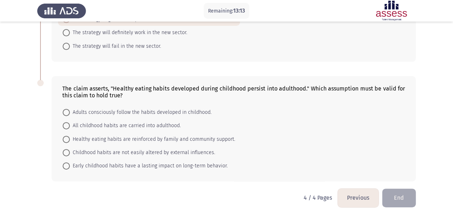
scroll to position [80, 0]
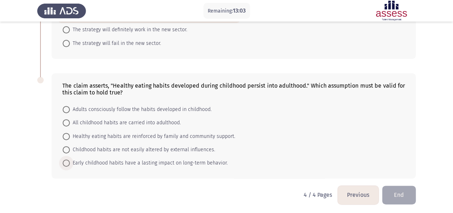
click at [140, 162] on span "Early childhood habits have a lasting impact on long-term behavior." at bounding box center [149, 162] width 158 height 9
click at [70, 162] on input "Early childhood habits have a lasting impact on long-term behavior." at bounding box center [66, 162] width 7 height 7
radio input "true"
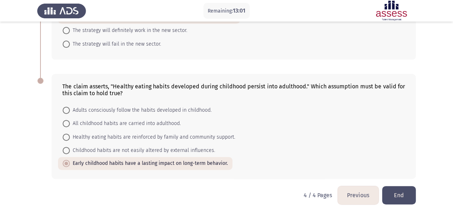
click at [406, 192] on button "End" at bounding box center [399, 195] width 34 height 18
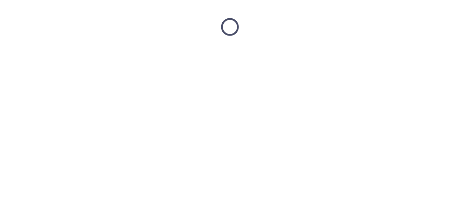
scroll to position [0, 0]
